Goal: Information Seeking & Learning: Learn about a topic

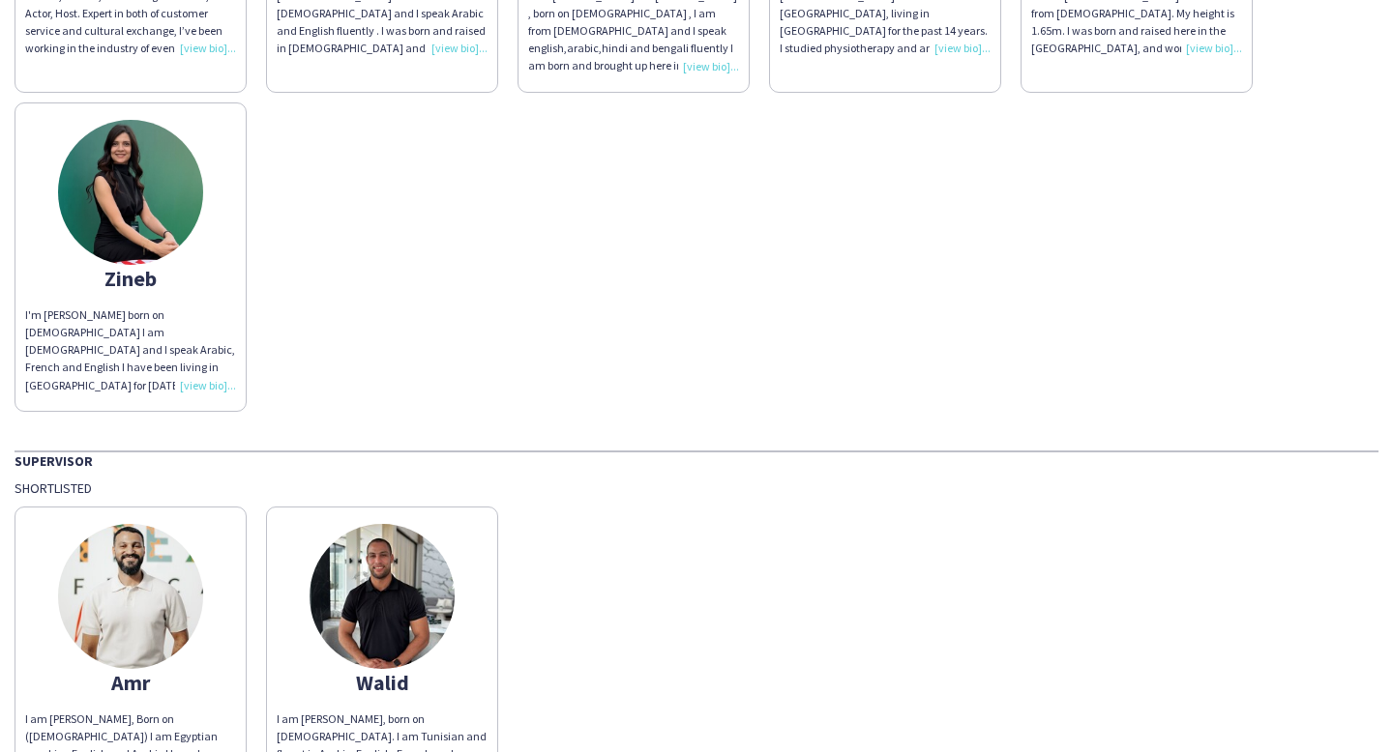
scroll to position [401, 0]
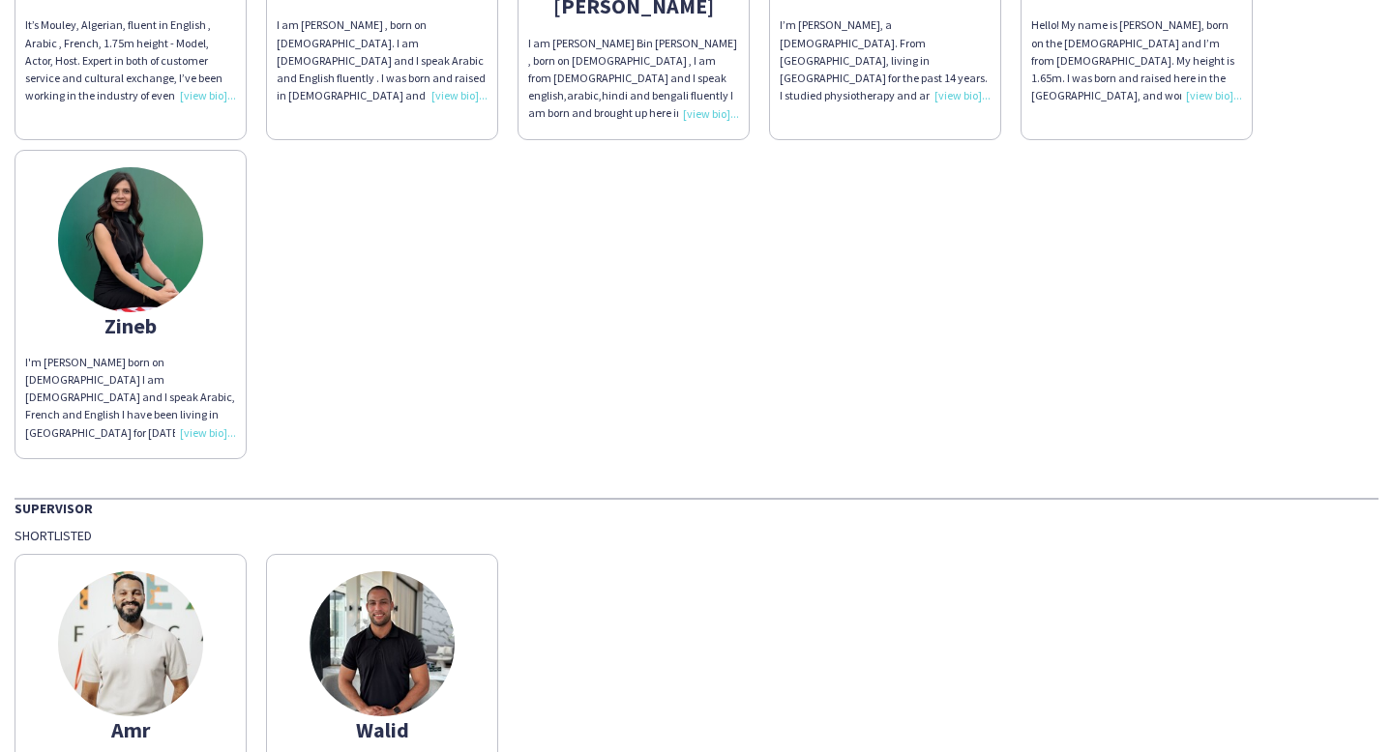
click at [115, 197] on img at bounding box center [130, 239] width 145 height 145
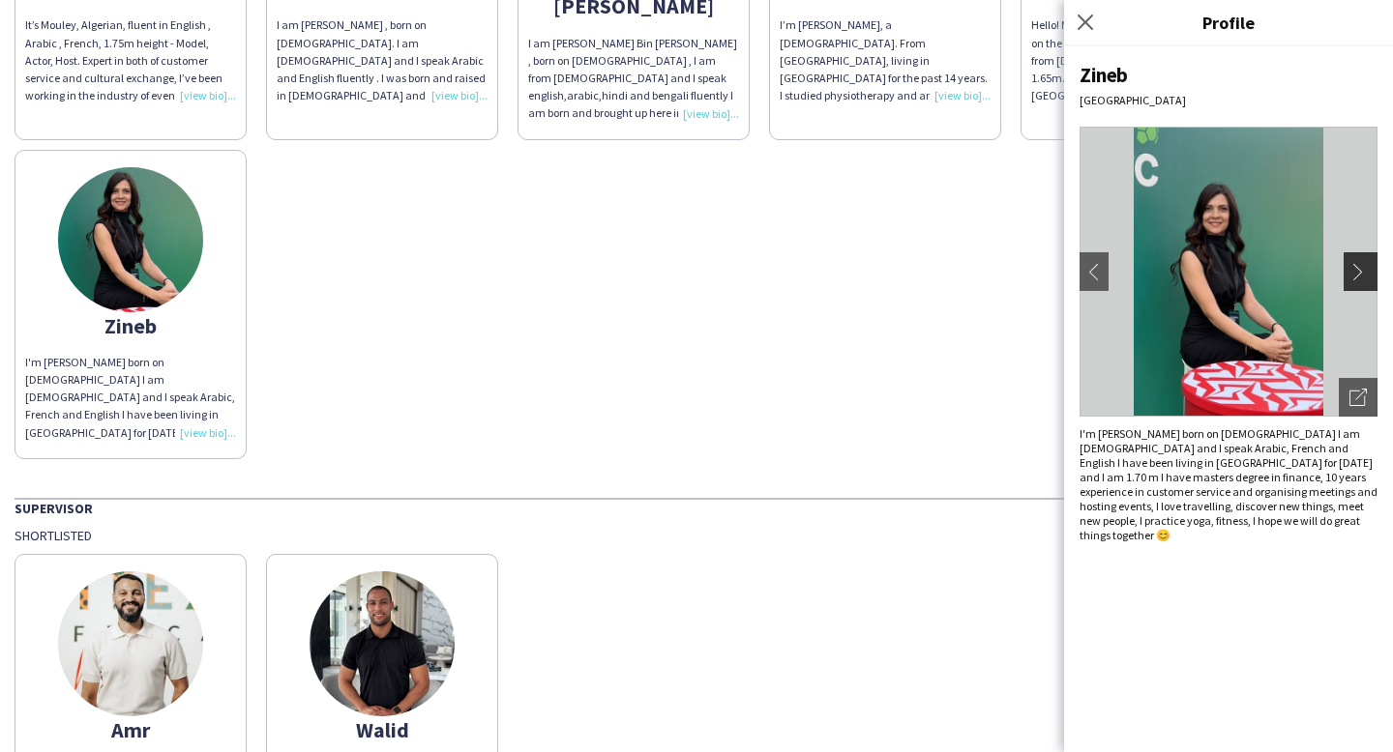
click at [1363, 267] on app-icon "chevron-right" at bounding box center [1362, 271] width 27 height 17
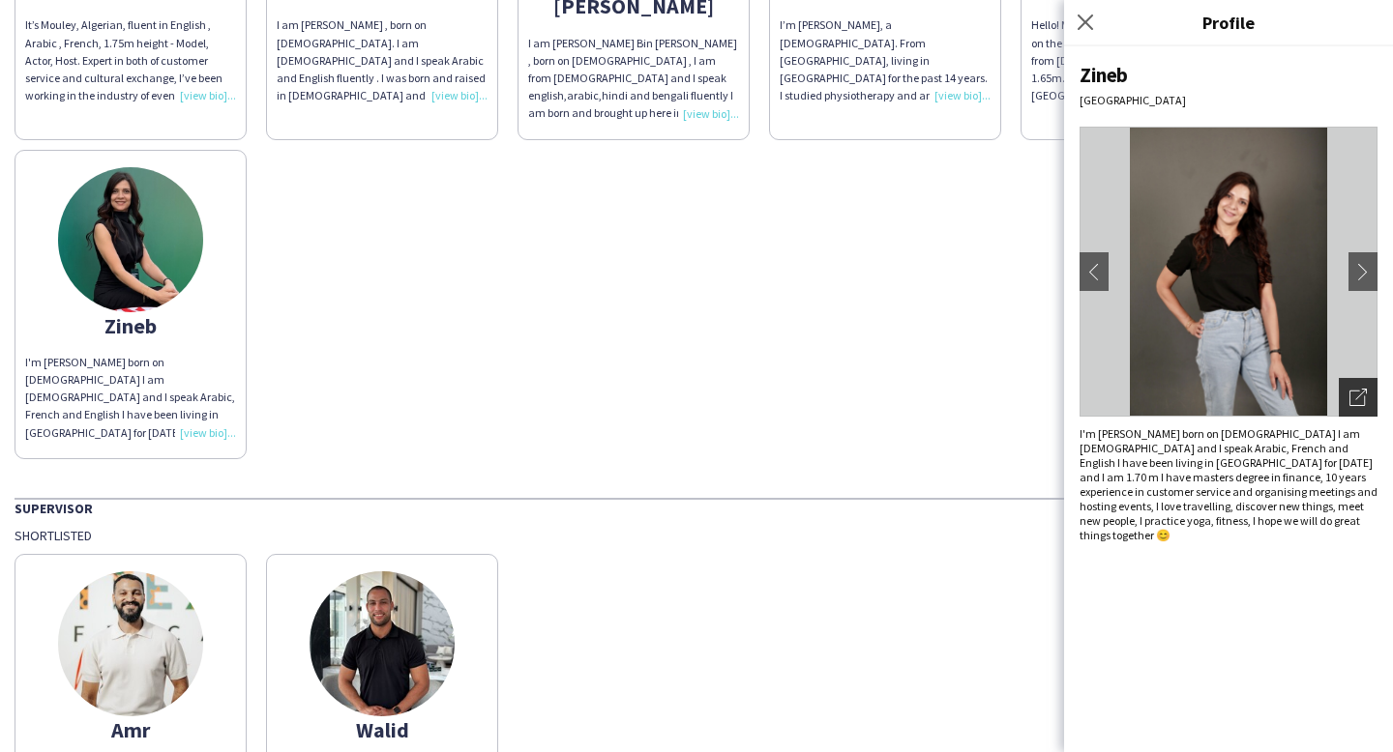
click at [1357, 397] on icon "Open photos pop-in" at bounding box center [1357, 397] width 17 height 17
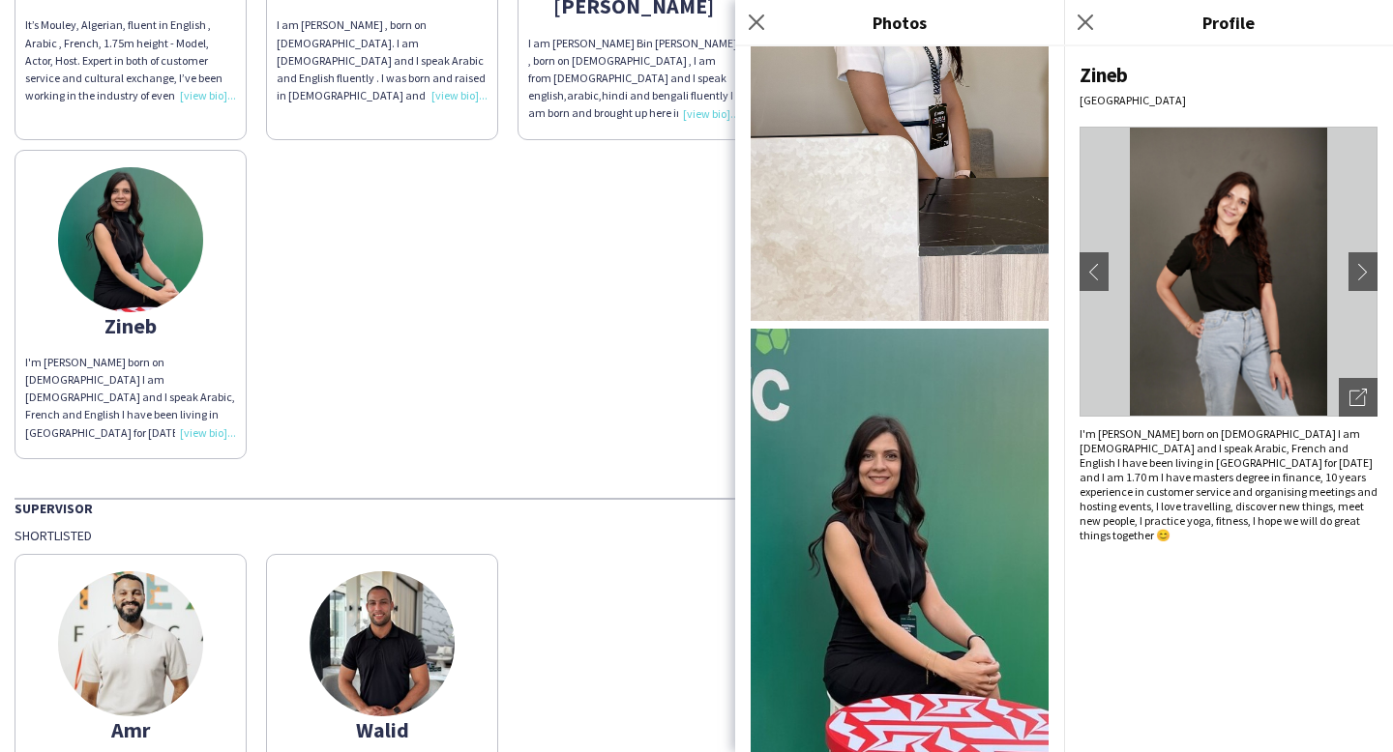
scroll to position [10276, 0]
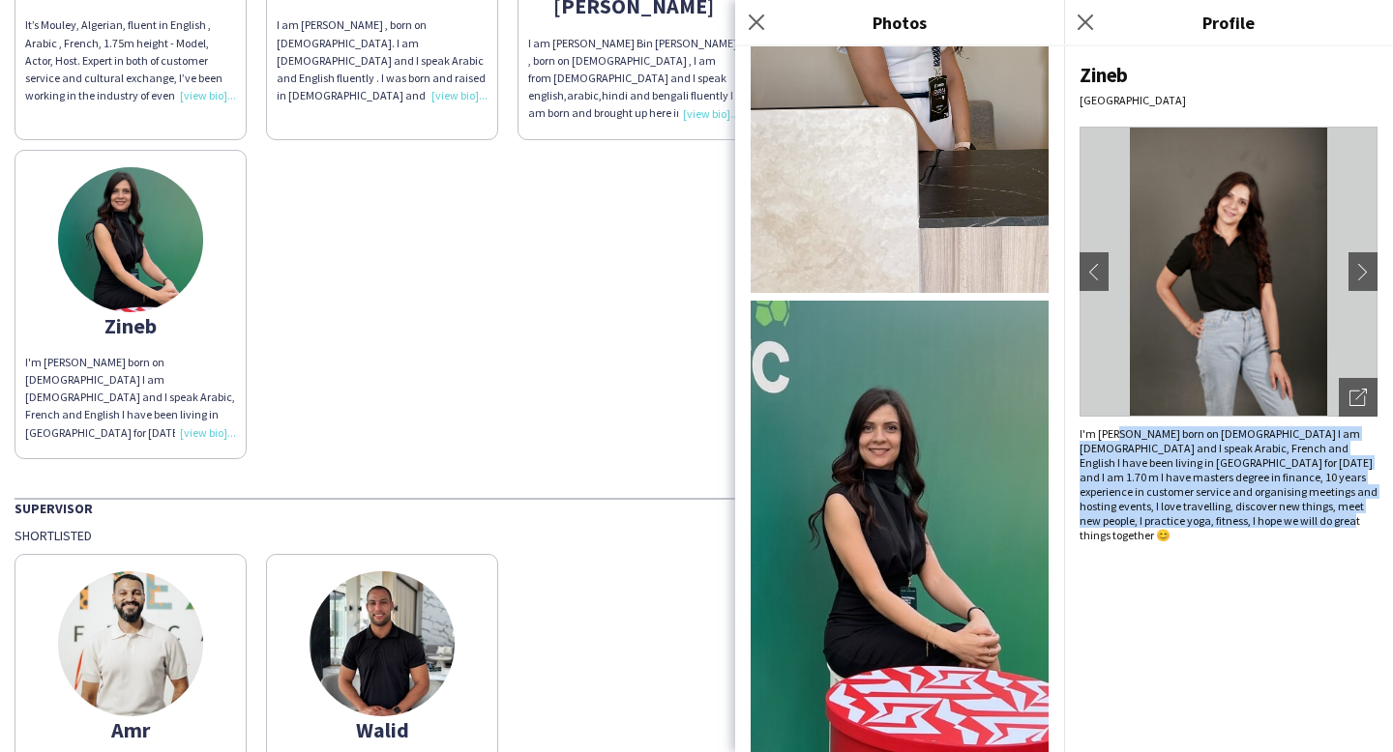
drag, startPoint x: 1116, startPoint y: 428, endPoint x: 1237, endPoint y: 530, distance: 158.5
click at [1237, 530] on div "Zineb [GEOGRAPHIC_DATA] chevron-left chevron-right Open photos pop-in I'm [PERS…" at bounding box center [1228, 399] width 329 height 706
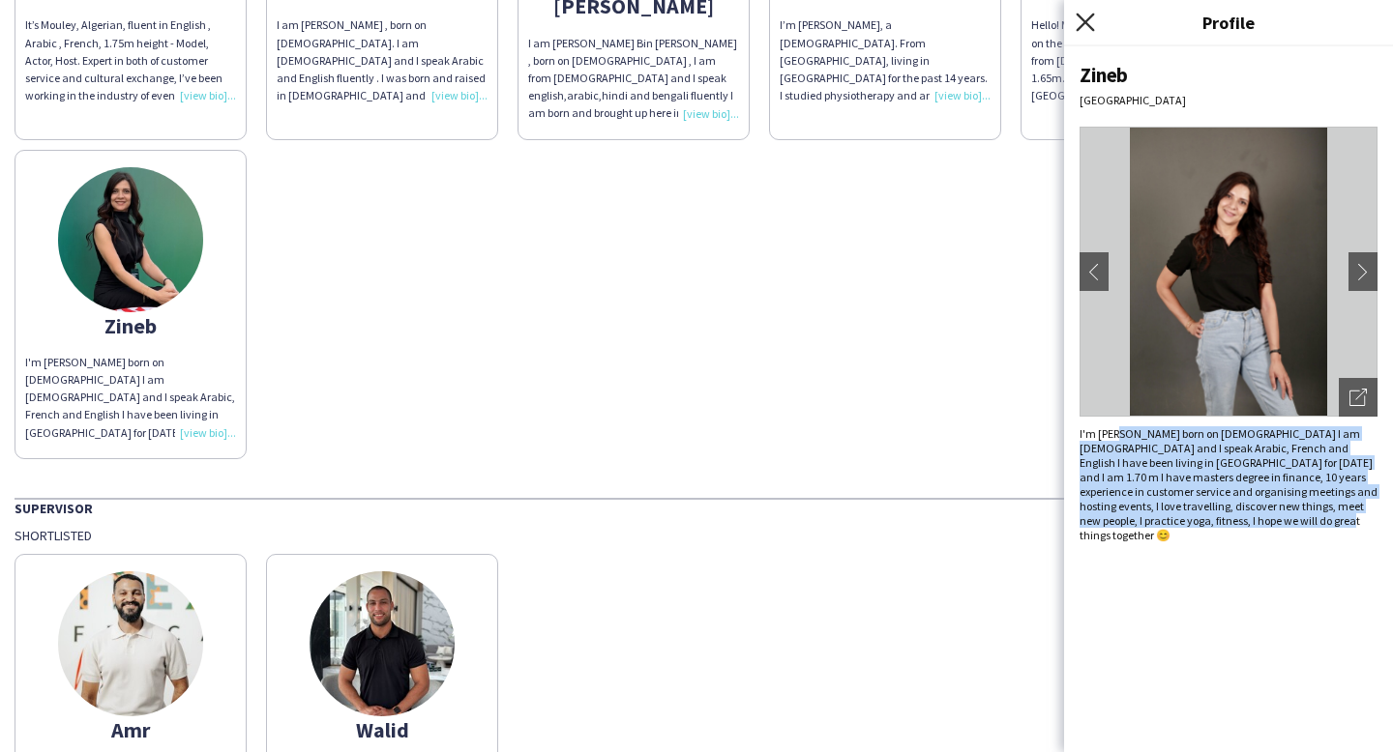
click at [1086, 24] on icon at bounding box center [1085, 22] width 18 height 18
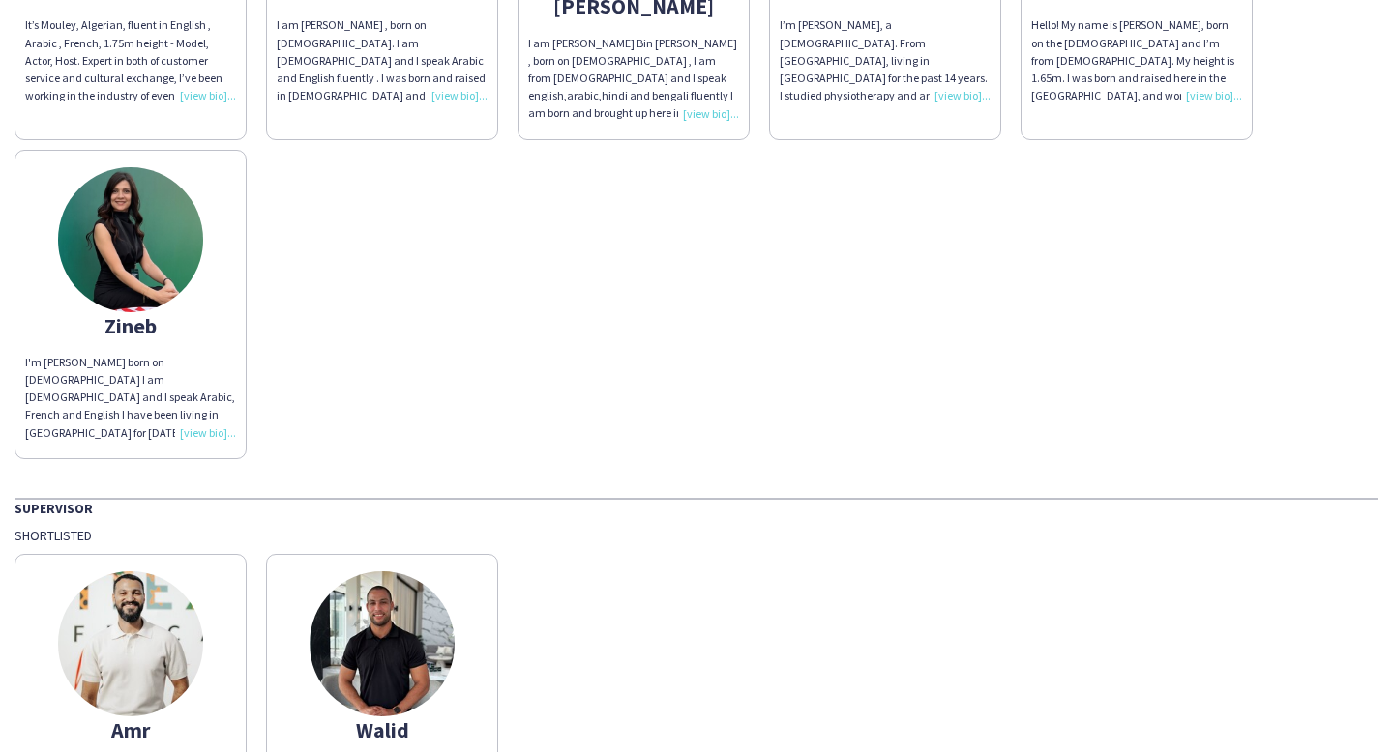
click at [879, 365] on div "[PERSON_NAME] It’s Mouley, Algerian, fluent in English , Arabic , French, 1.75m…" at bounding box center [697, 131] width 1364 height 657
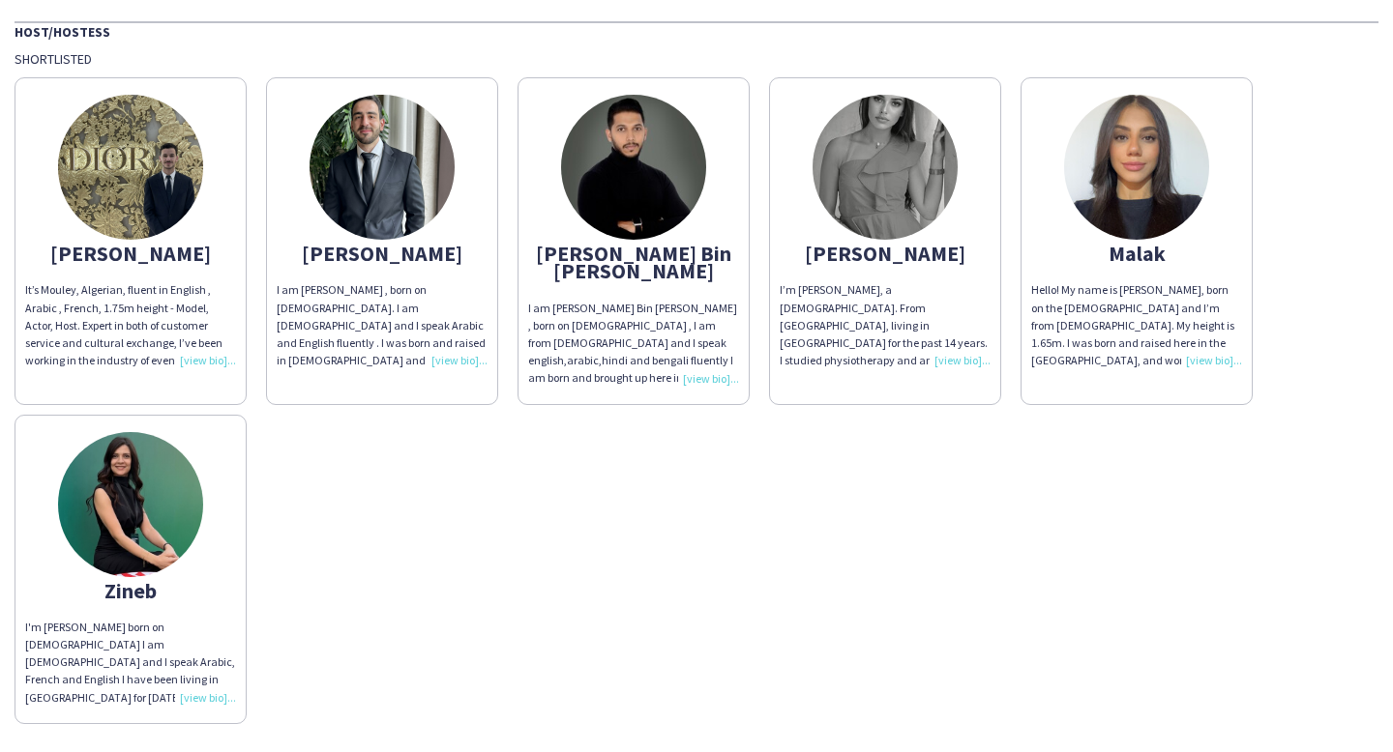
scroll to position [140, 0]
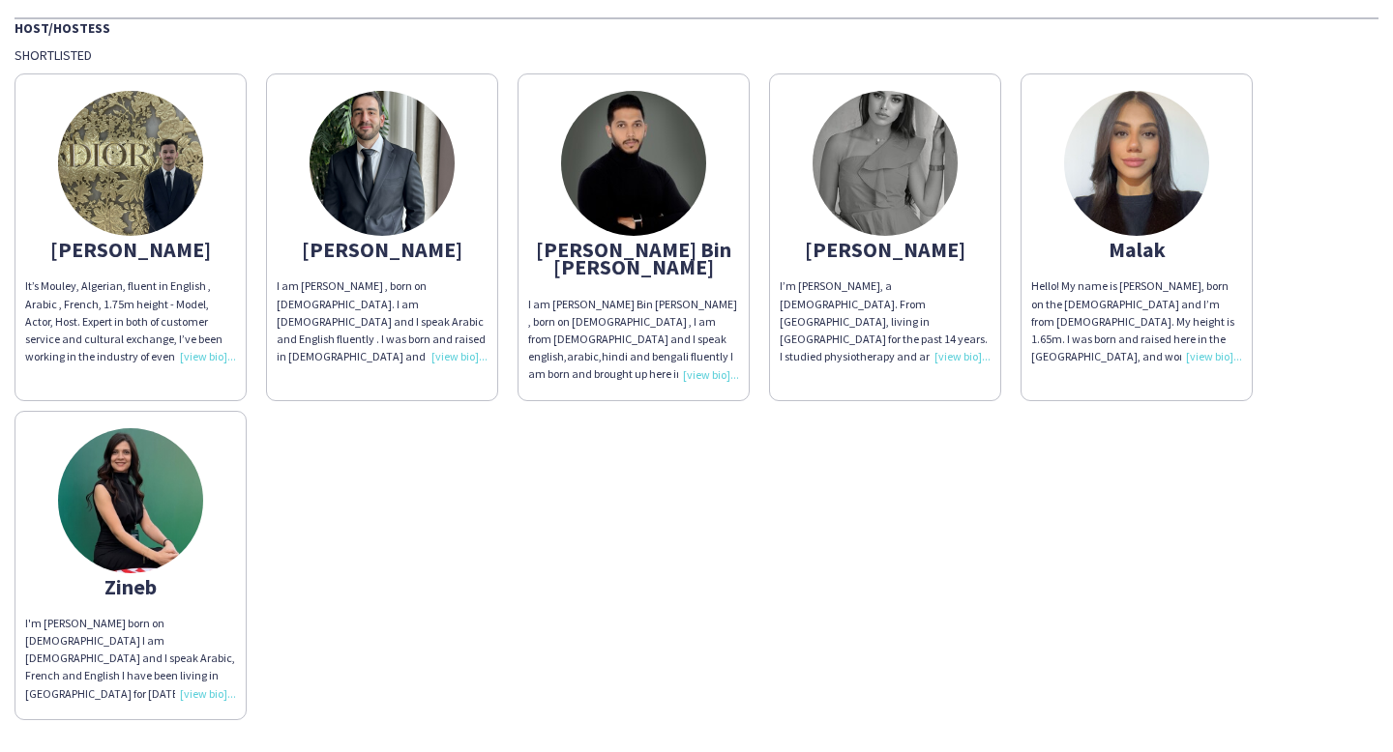
click at [875, 241] on div "[PERSON_NAME]" at bounding box center [885, 249] width 211 height 17
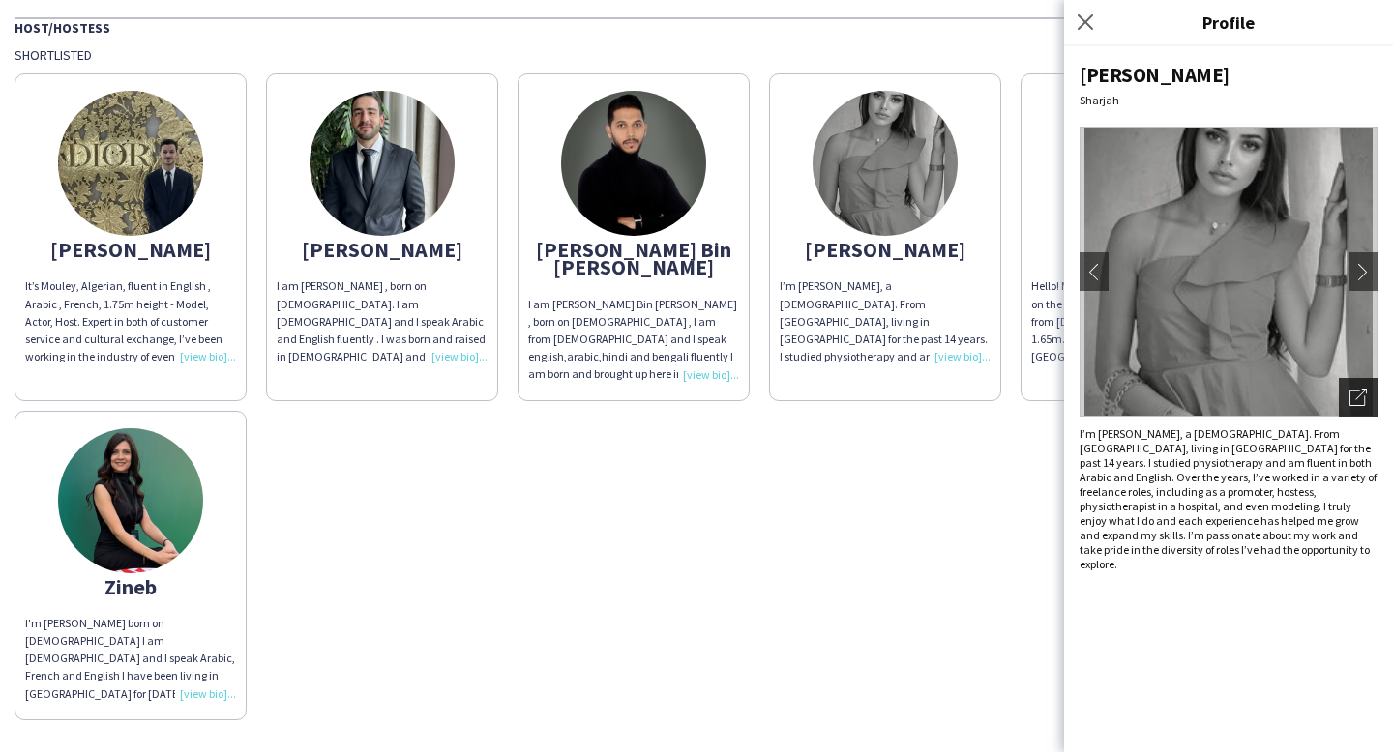
click at [1346, 400] on div "Open photos pop-in" at bounding box center [1358, 397] width 39 height 39
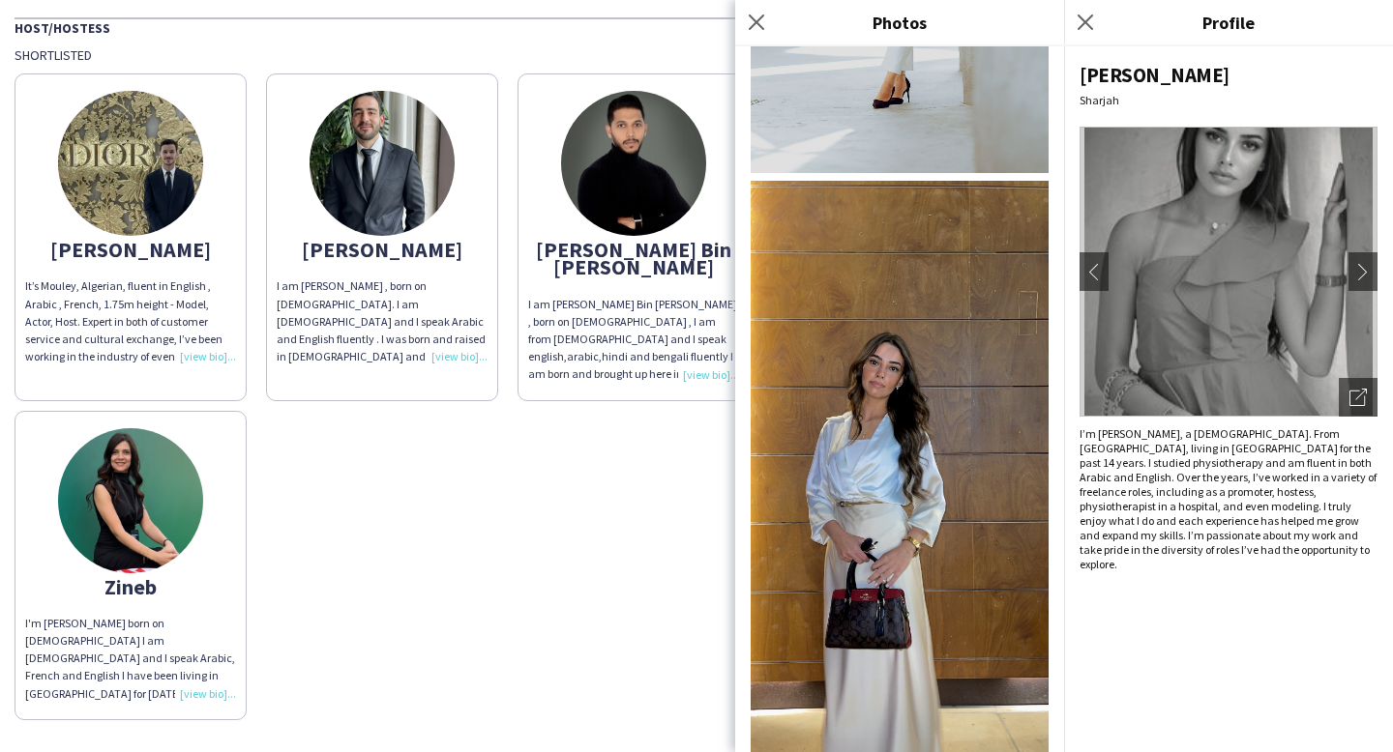
scroll to position [3947, 0]
click at [752, 31] on app-icon "Close pop-in" at bounding box center [757, 23] width 28 height 28
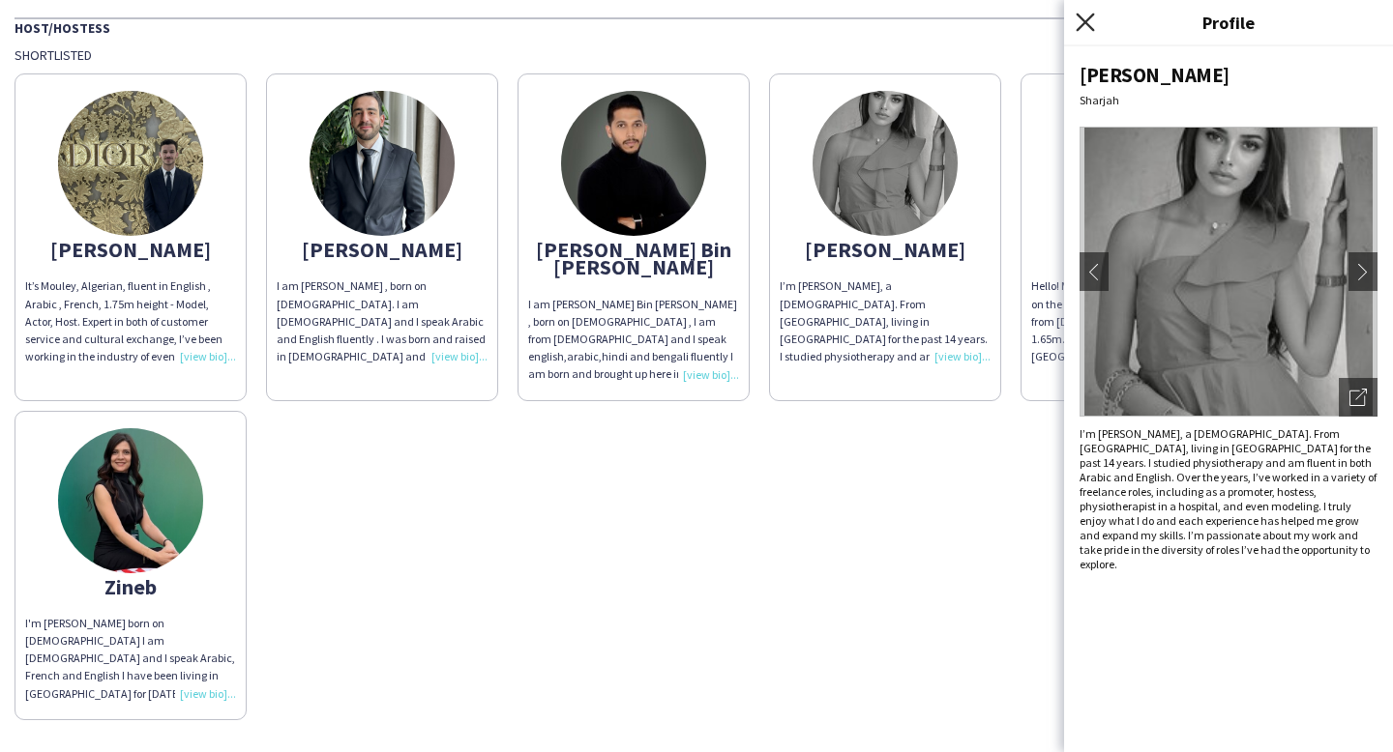
click at [1079, 28] on icon at bounding box center [1085, 22] width 18 height 18
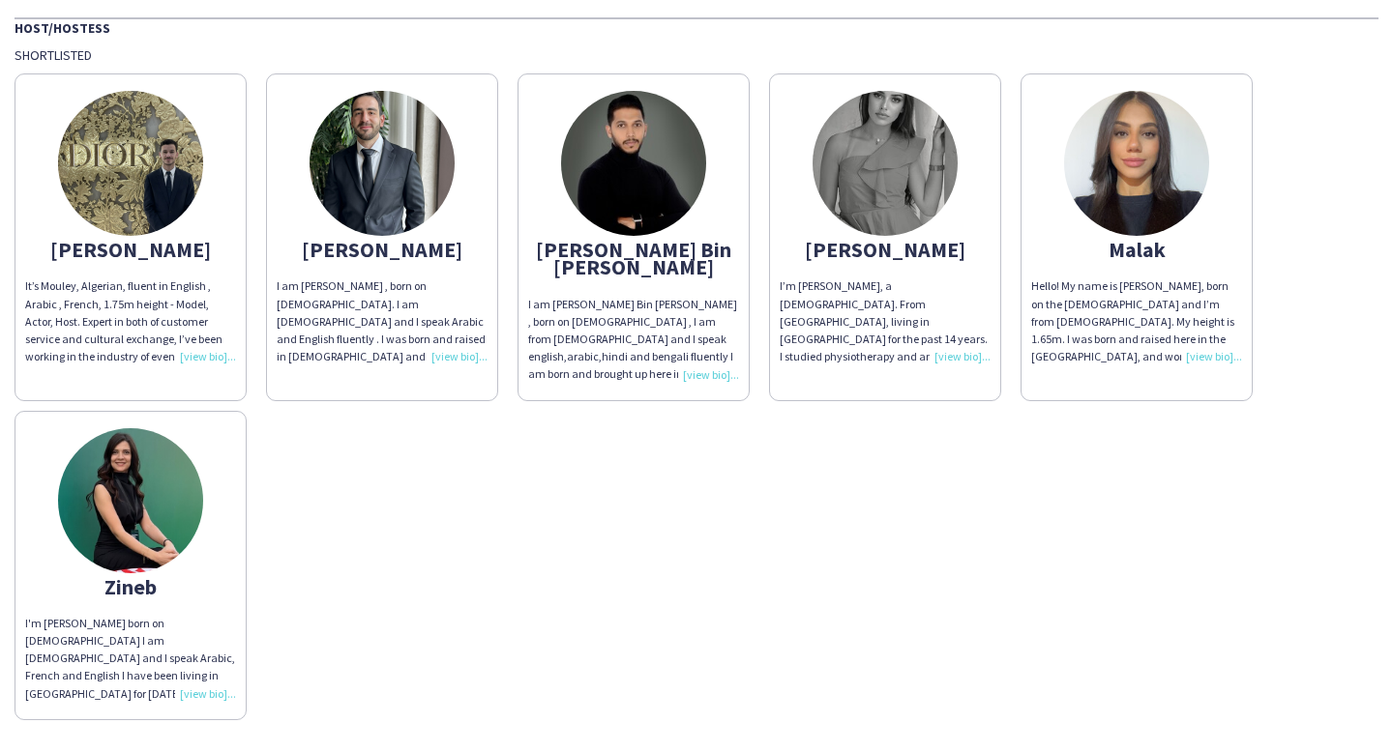
click at [1135, 199] on img at bounding box center [1136, 163] width 145 height 145
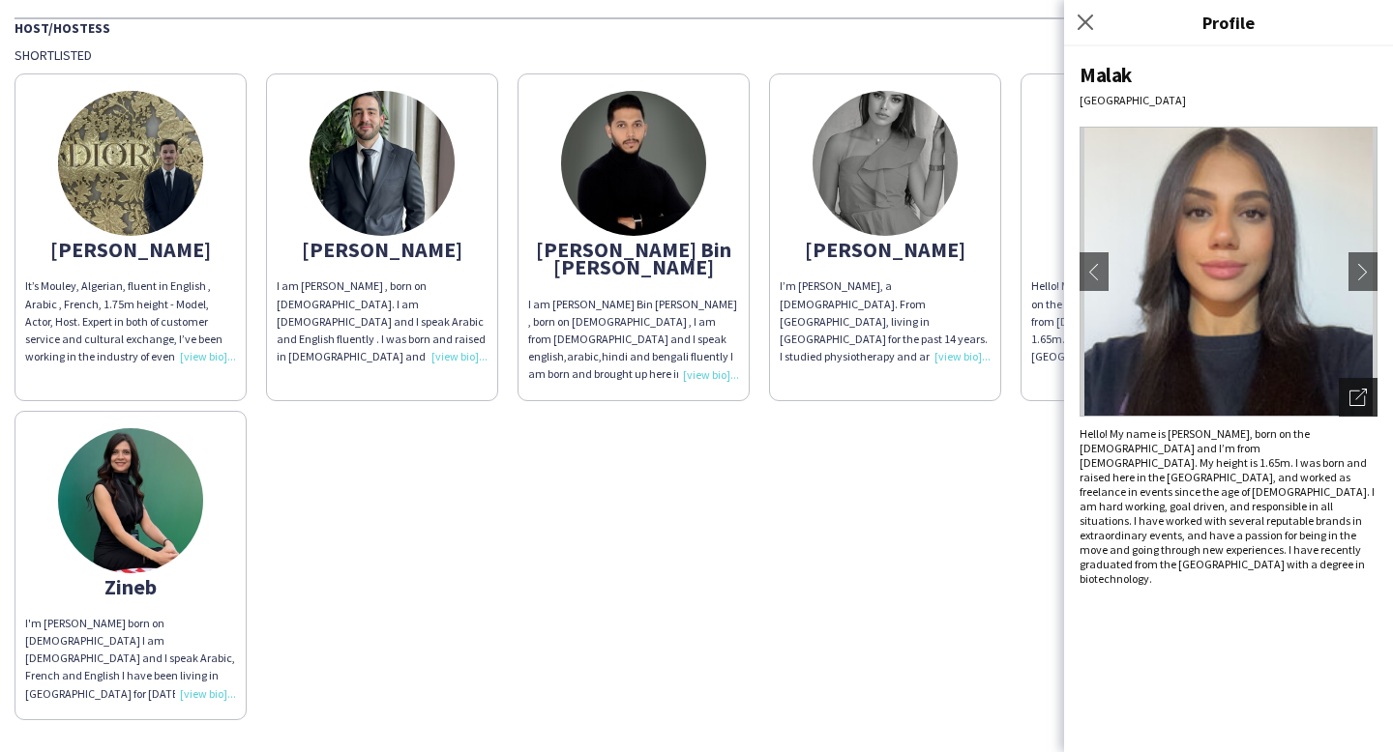
click at [1364, 405] on icon at bounding box center [1356, 398] width 15 height 15
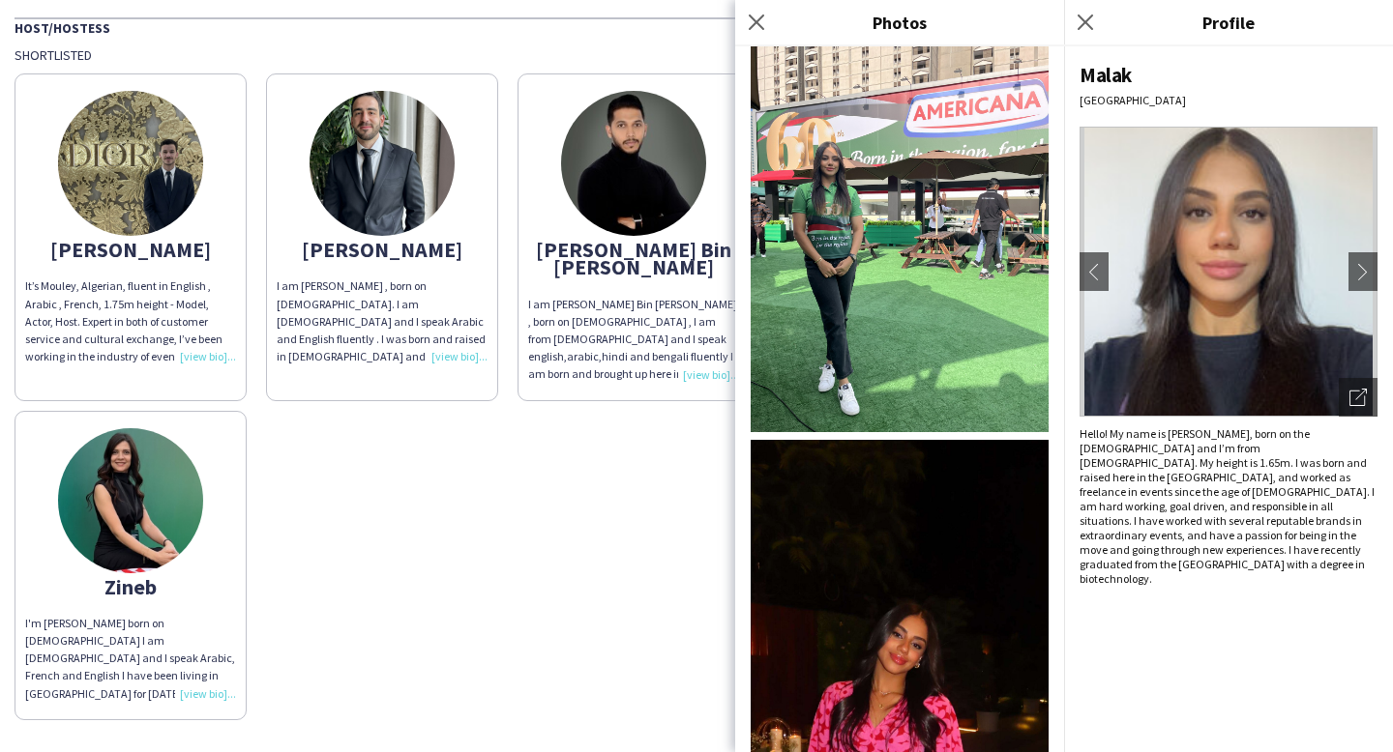
scroll to position [1352, 0]
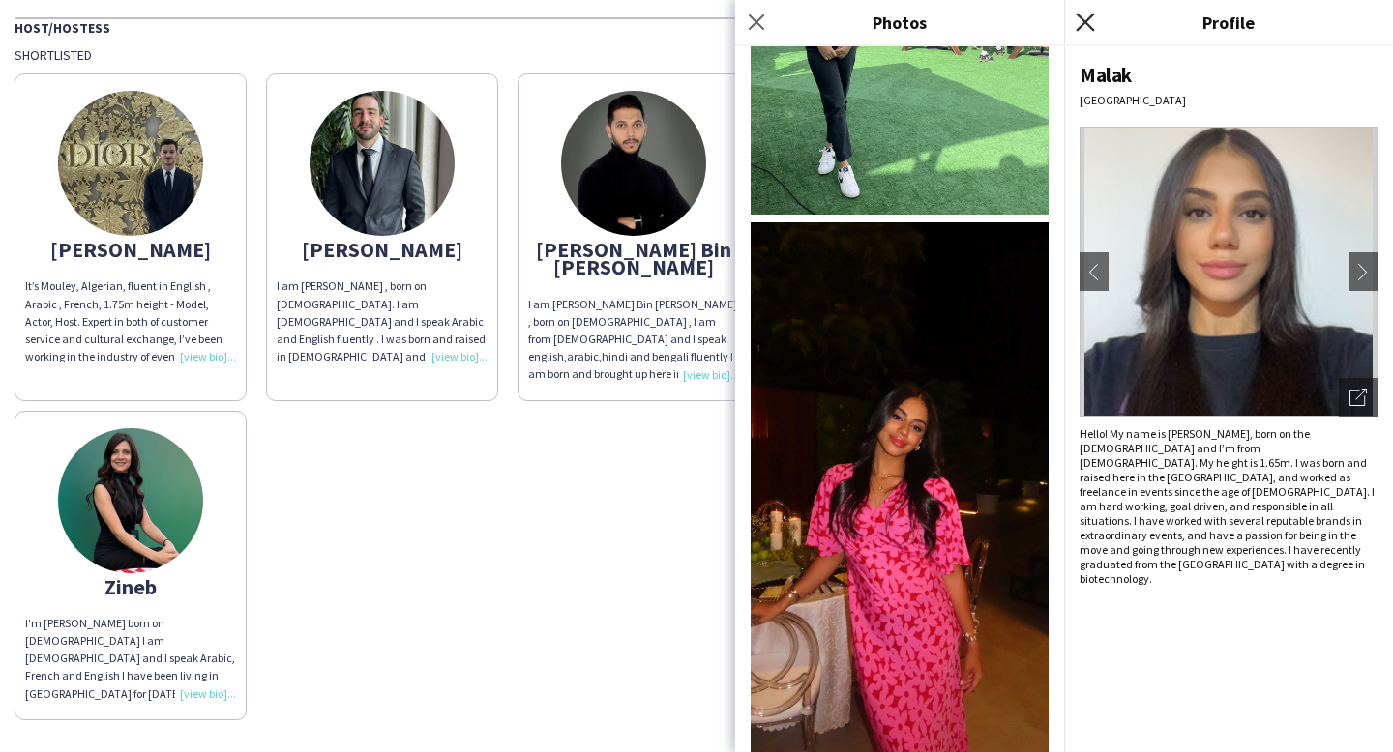
click at [1090, 26] on icon at bounding box center [1085, 22] width 18 height 18
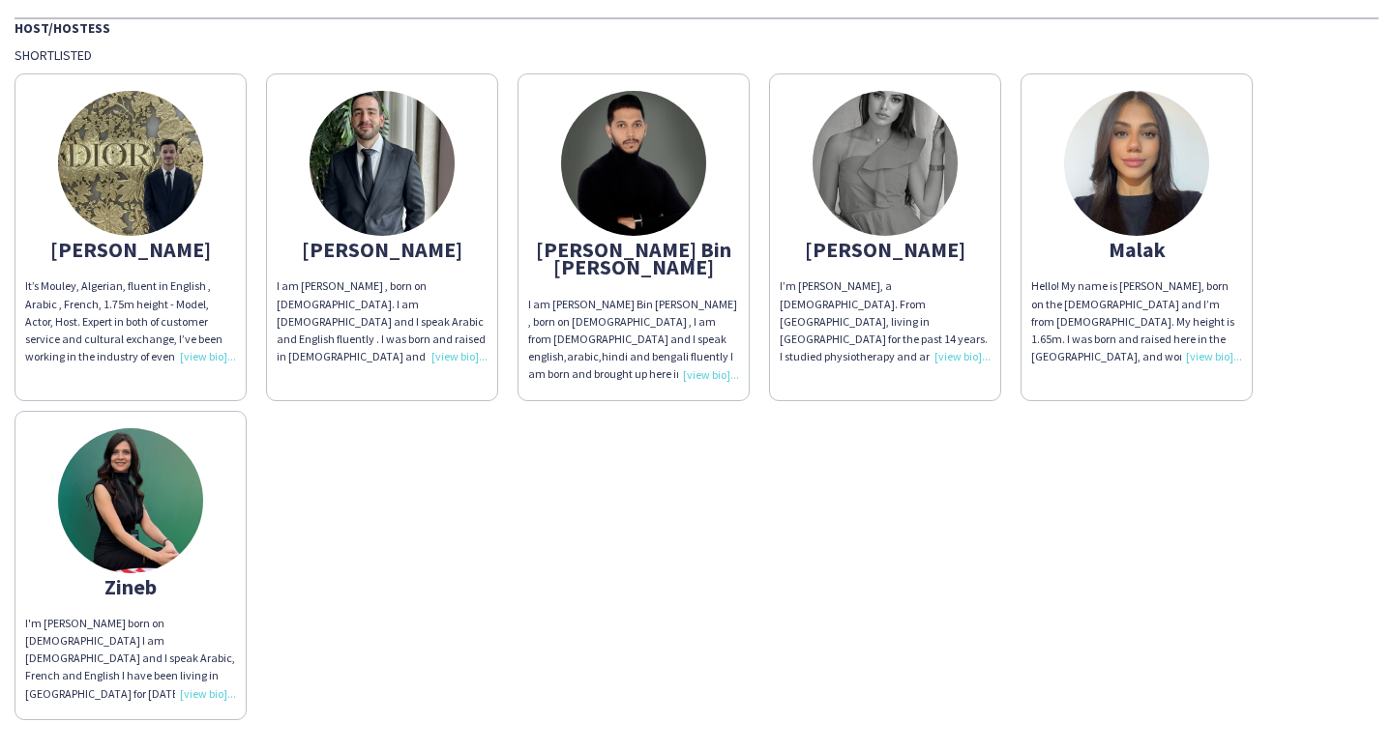
click at [875, 221] on img at bounding box center [884, 163] width 145 height 145
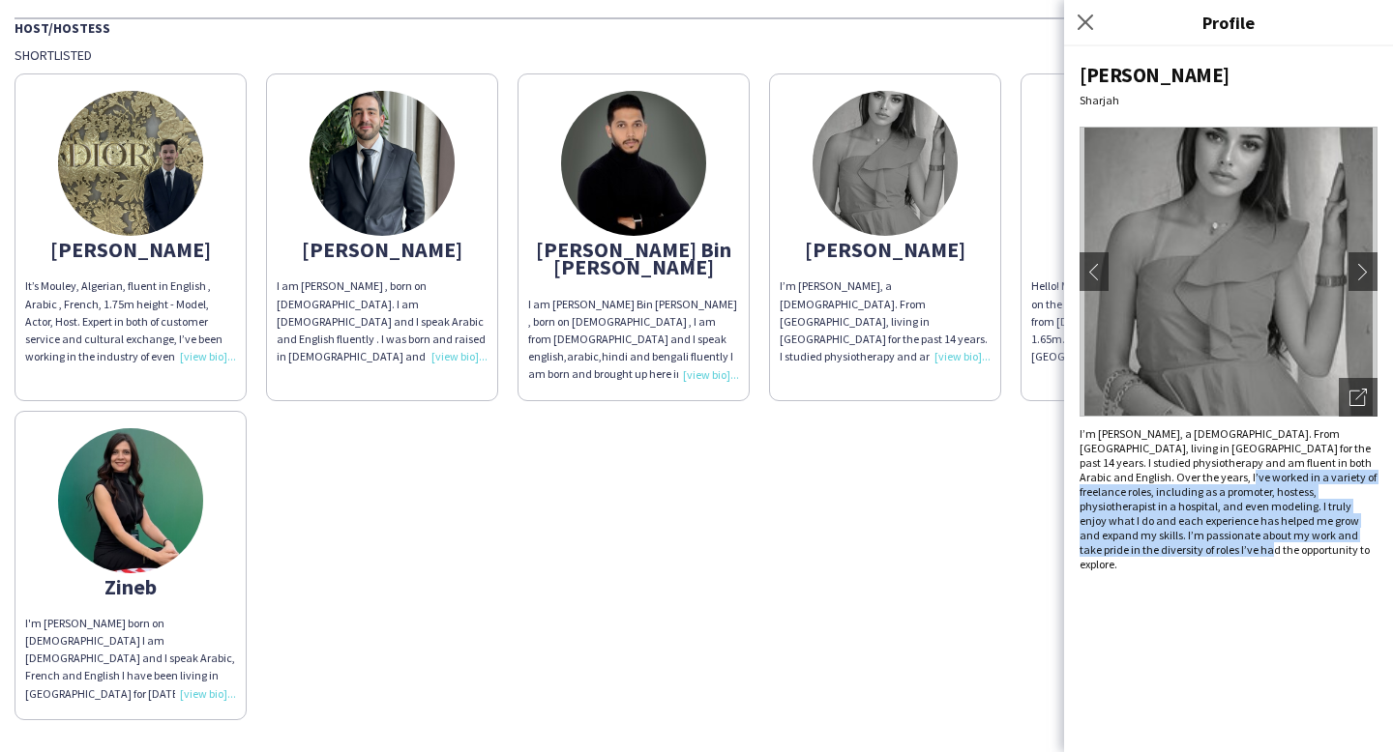
drag, startPoint x: 1156, startPoint y: 482, endPoint x: 1213, endPoint y: 555, distance: 93.1
click at [1213, 555] on div "I’m [PERSON_NAME], a [DEMOGRAPHIC_DATA]. From [GEOGRAPHIC_DATA], living in [GEO…" at bounding box center [1228, 499] width 298 height 145
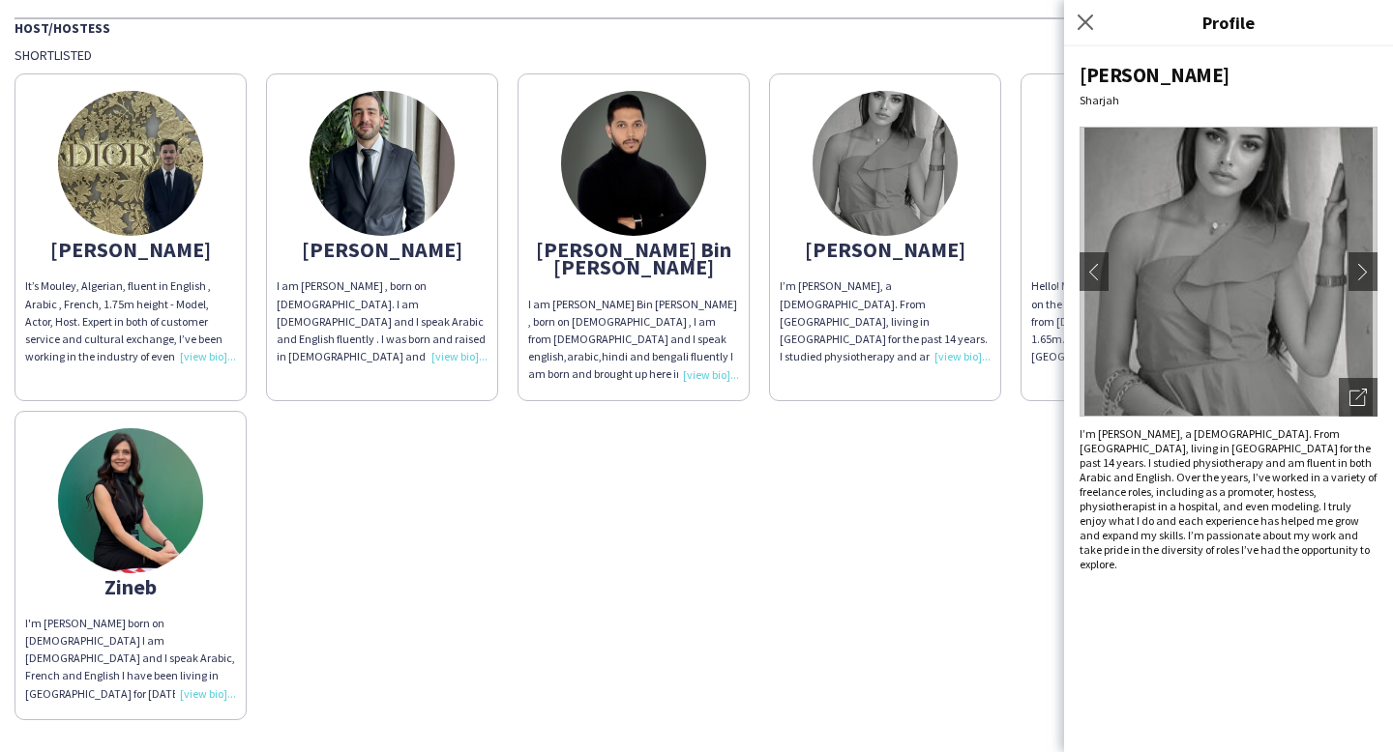
click at [1213, 556] on div "I’m [PERSON_NAME], a [DEMOGRAPHIC_DATA]. From [GEOGRAPHIC_DATA], living in [GEO…" at bounding box center [1228, 499] width 298 height 145
click at [1078, 27] on icon at bounding box center [1085, 22] width 18 height 18
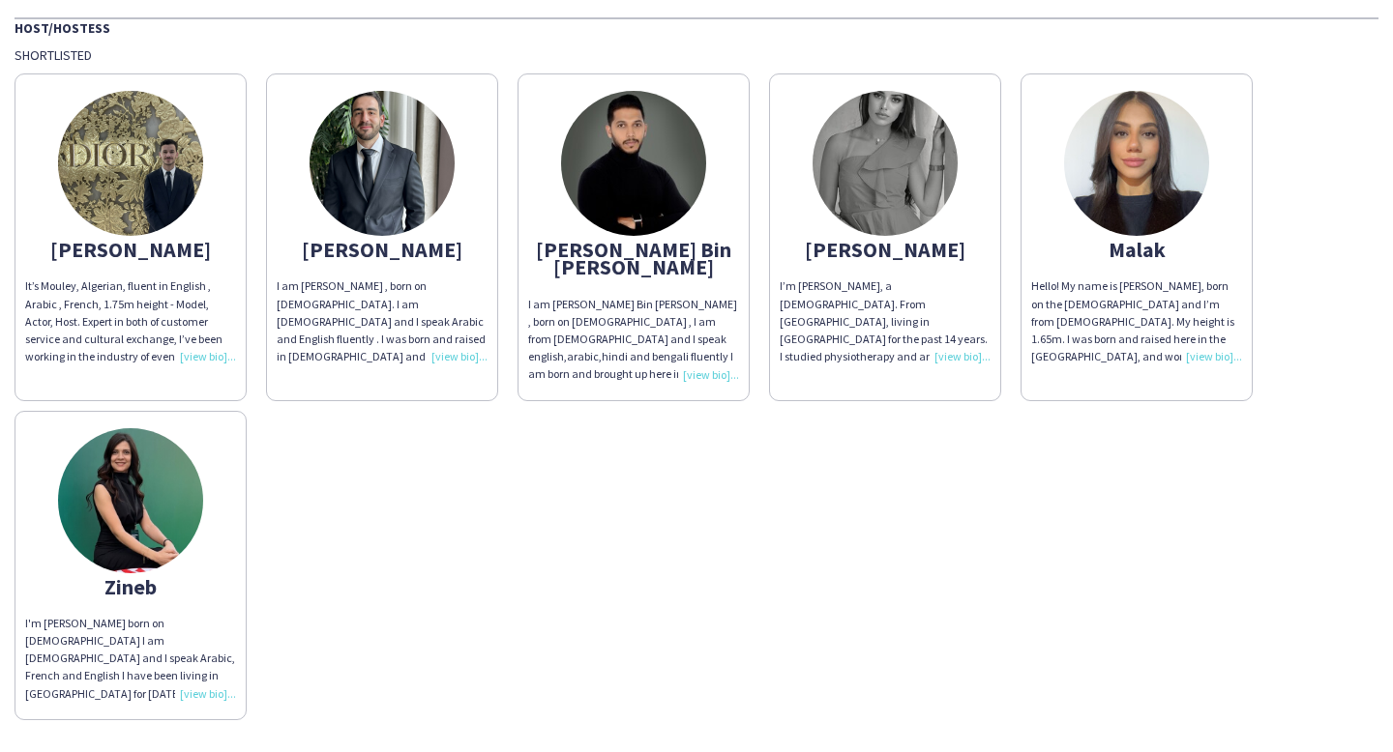
click at [158, 636] on div "I'm [PERSON_NAME] born on [DEMOGRAPHIC_DATA] I am [DEMOGRAPHIC_DATA] and I spea…" at bounding box center [130, 659] width 211 height 88
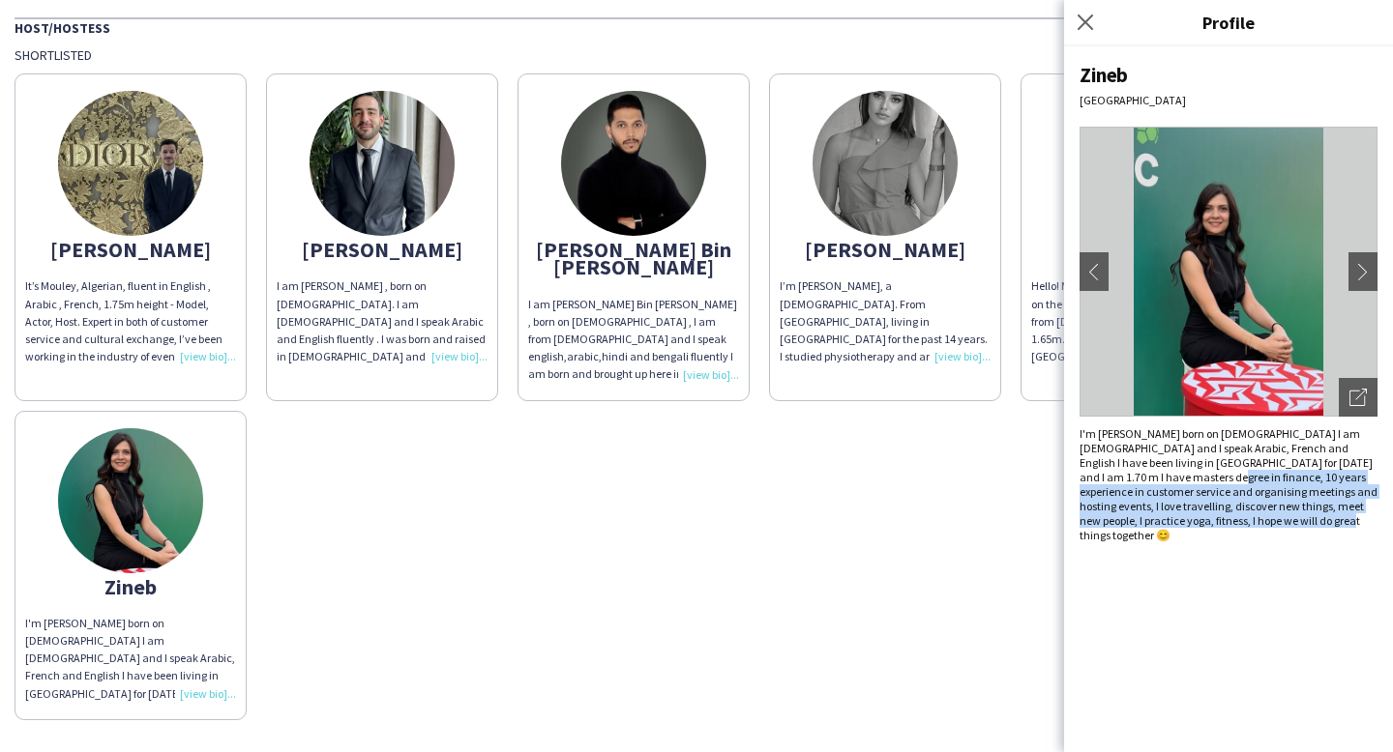
drag, startPoint x: 1135, startPoint y: 481, endPoint x: 1216, endPoint y: 541, distance: 101.0
click at [1217, 542] on div "Zineb [GEOGRAPHIC_DATA] chevron-left chevron-right Open photos pop-in I'm [PERS…" at bounding box center [1228, 399] width 329 height 706
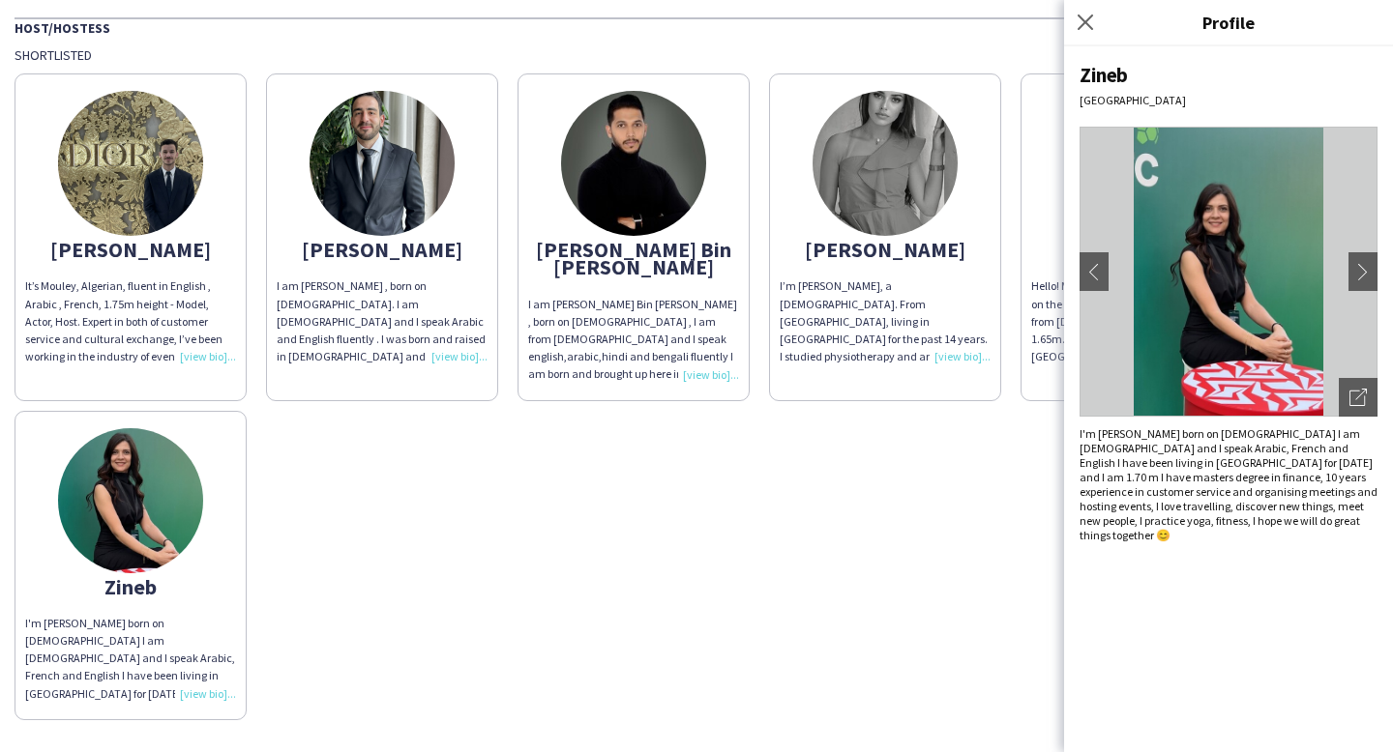
click at [1278, 538] on div "Zineb [GEOGRAPHIC_DATA] chevron-left chevron-right Open photos pop-in I'm [PERS…" at bounding box center [1228, 399] width 329 height 706
click at [1080, 22] on icon "Close pop-in" at bounding box center [1085, 22] width 18 height 18
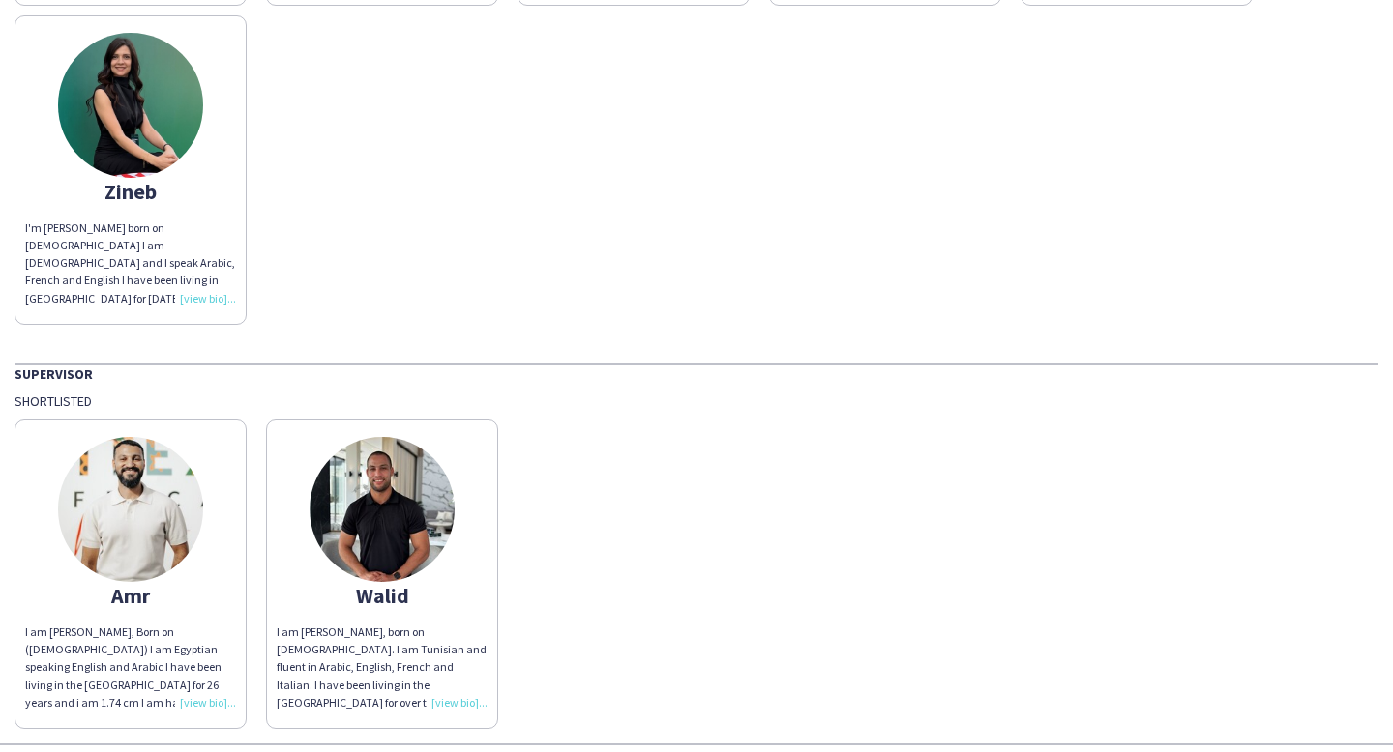
scroll to position [581, 0]
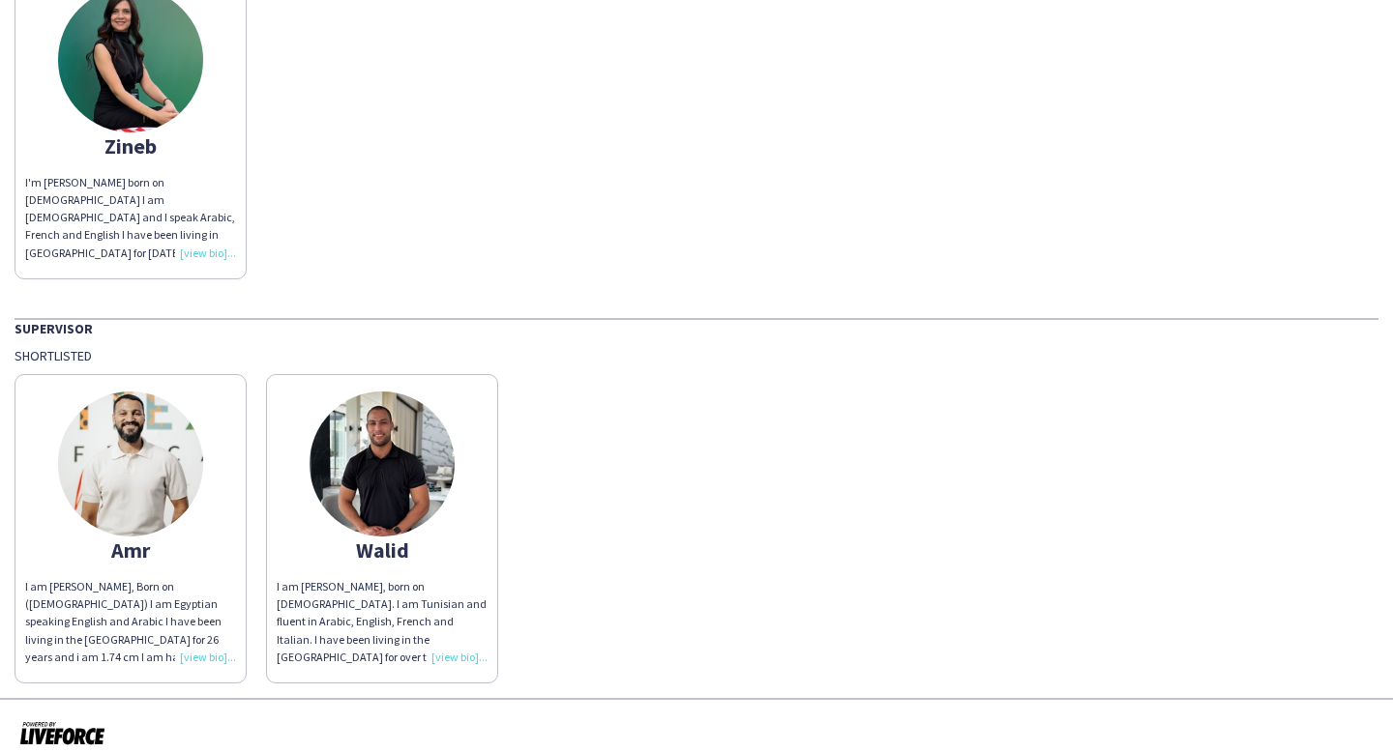
click at [444, 511] on app-share-pages-crew-card "Walid I am [PERSON_NAME], born on [DEMOGRAPHIC_DATA]. I am Tunisian and fluent …" at bounding box center [382, 529] width 232 height 310
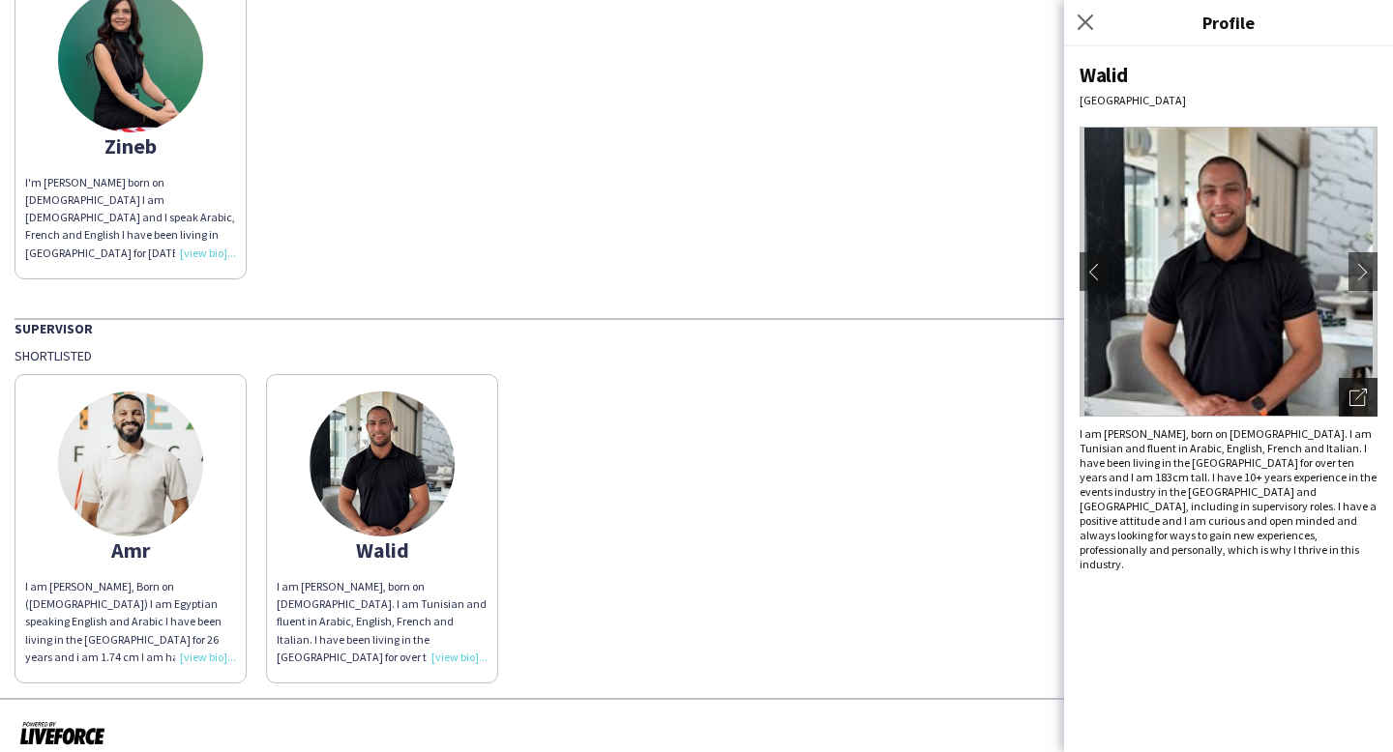
click at [1358, 394] on icon "Open photos pop-in" at bounding box center [1357, 397] width 17 height 17
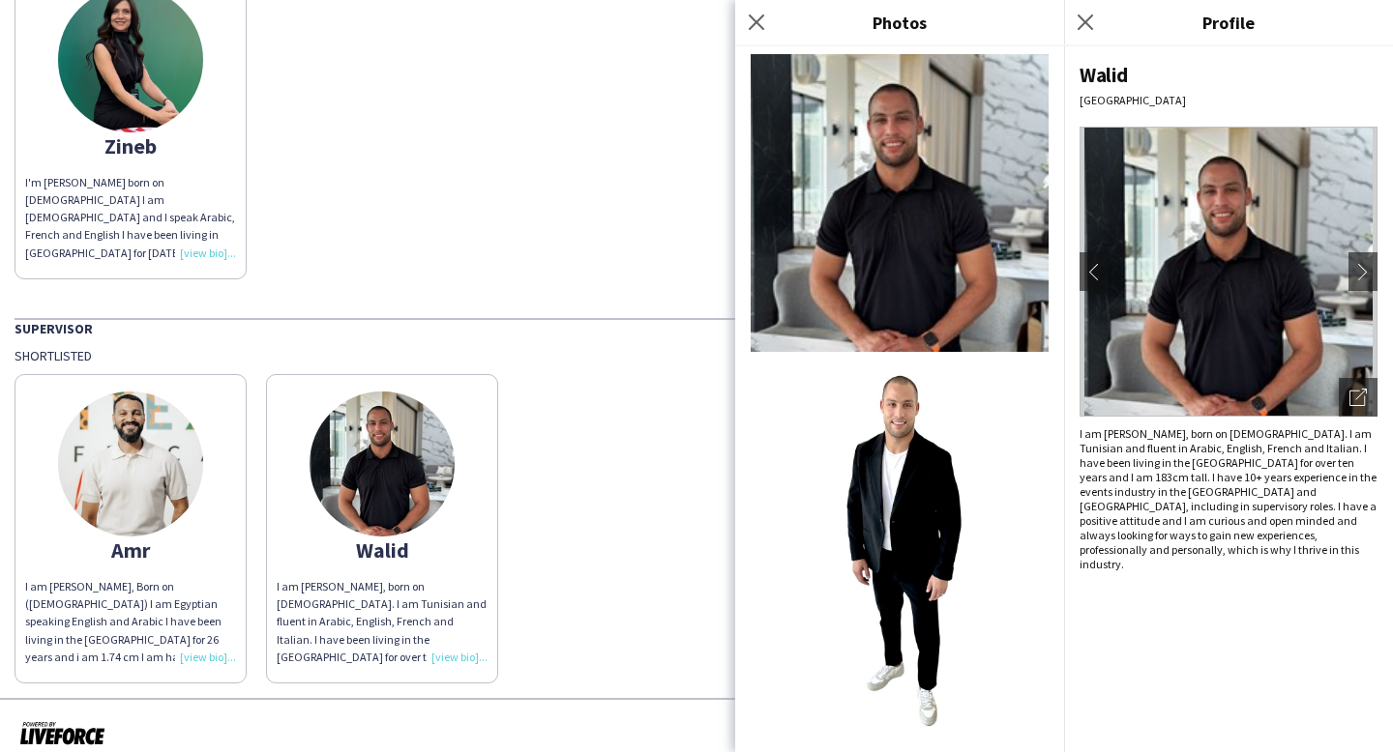
scroll to position [864, 0]
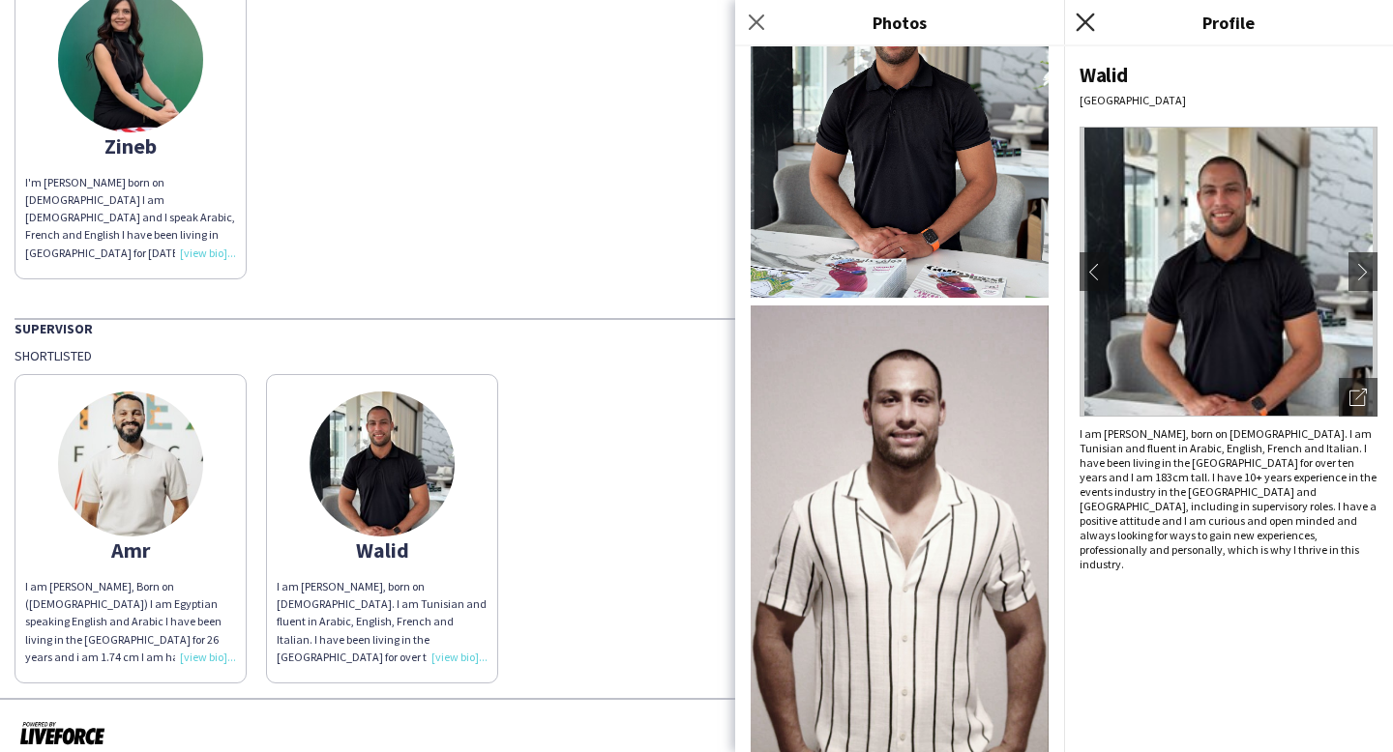
click at [1090, 25] on icon "Close pop-in" at bounding box center [1085, 22] width 18 height 18
